Goal: Navigation & Orientation: Find specific page/section

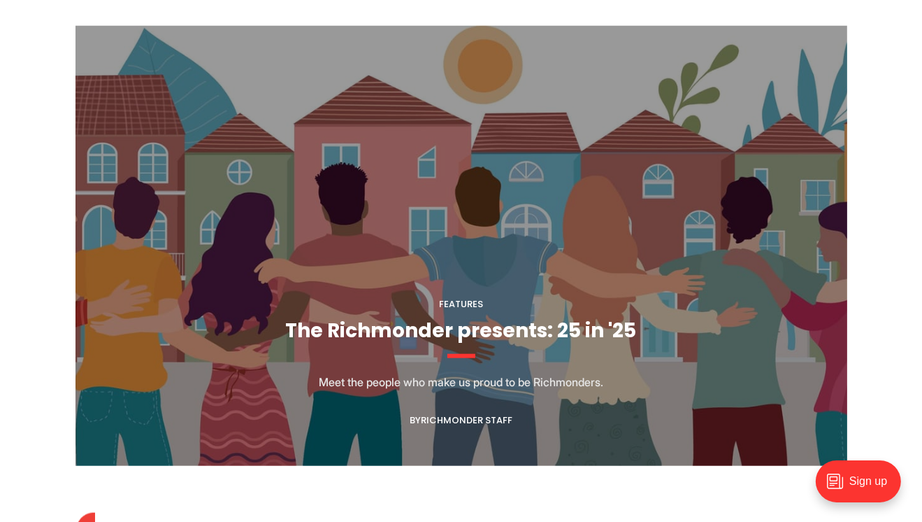
scroll to position [1398, 0]
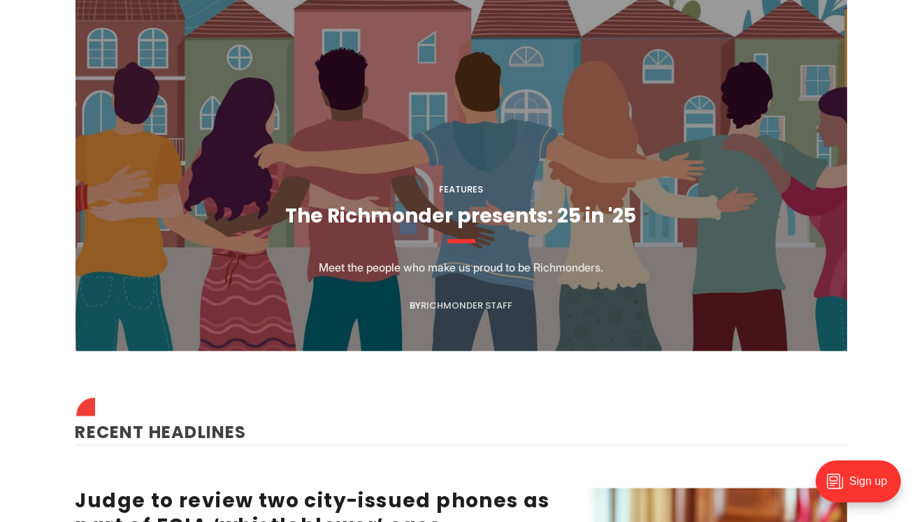
click at [499, 300] on link "Richmonder Staff" at bounding box center [467, 305] width 92 height 13
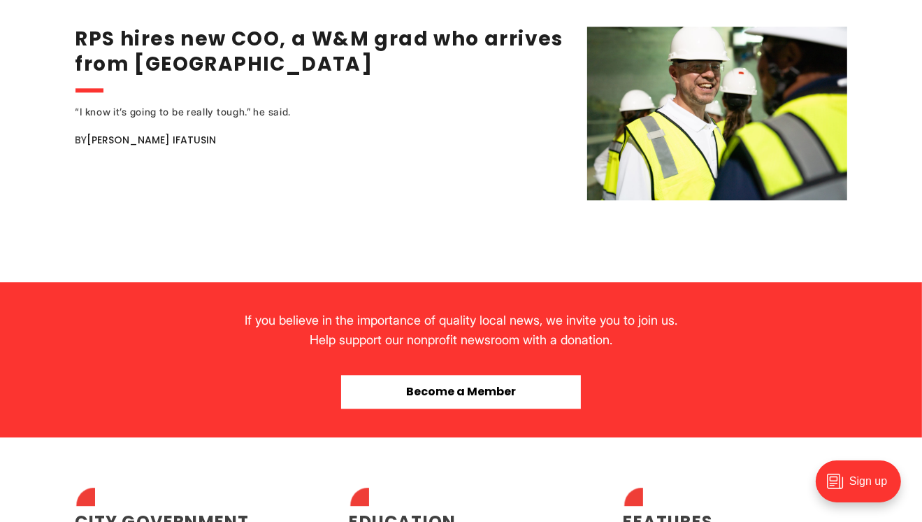
scroll to position [3007, 0]
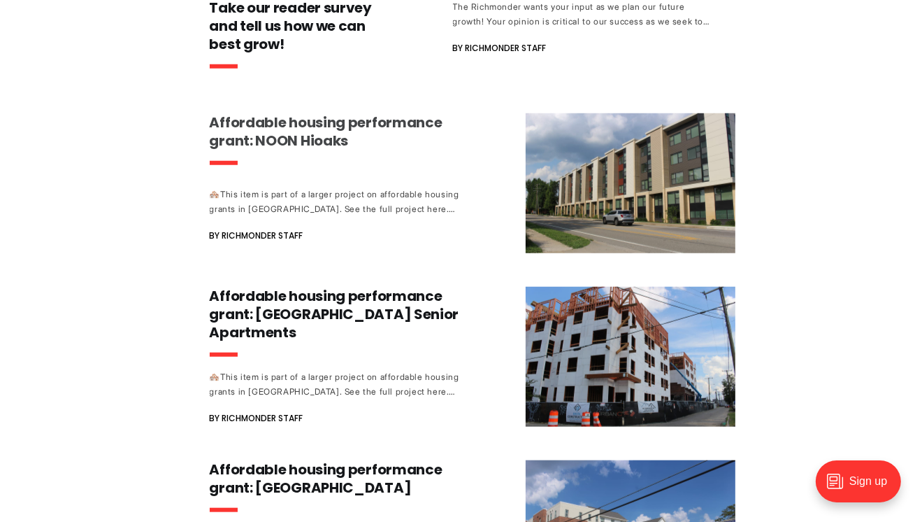
scroll to position [1049, 0]
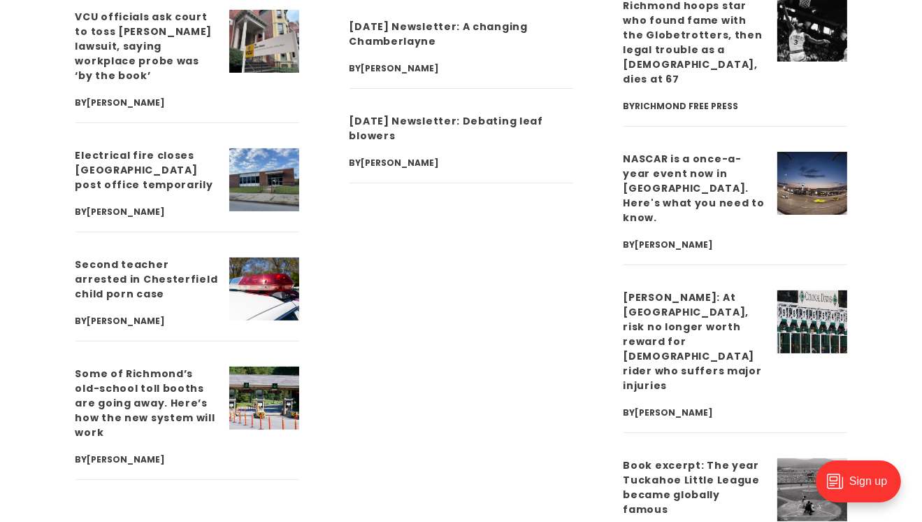
scroll to position [4895, 0]
